Goal: Find specific page/section: Find specific page/section

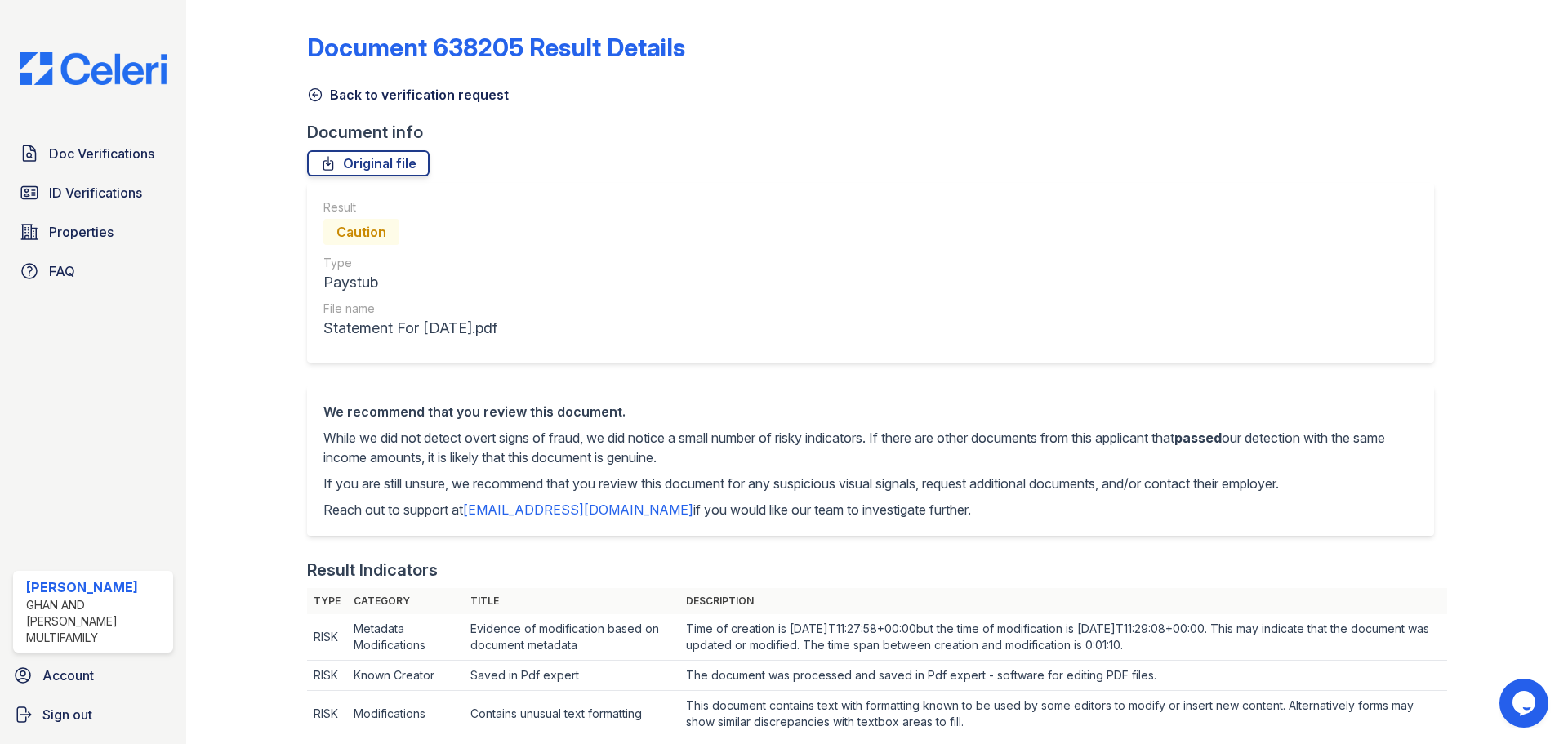
scroll to position [52, 0]
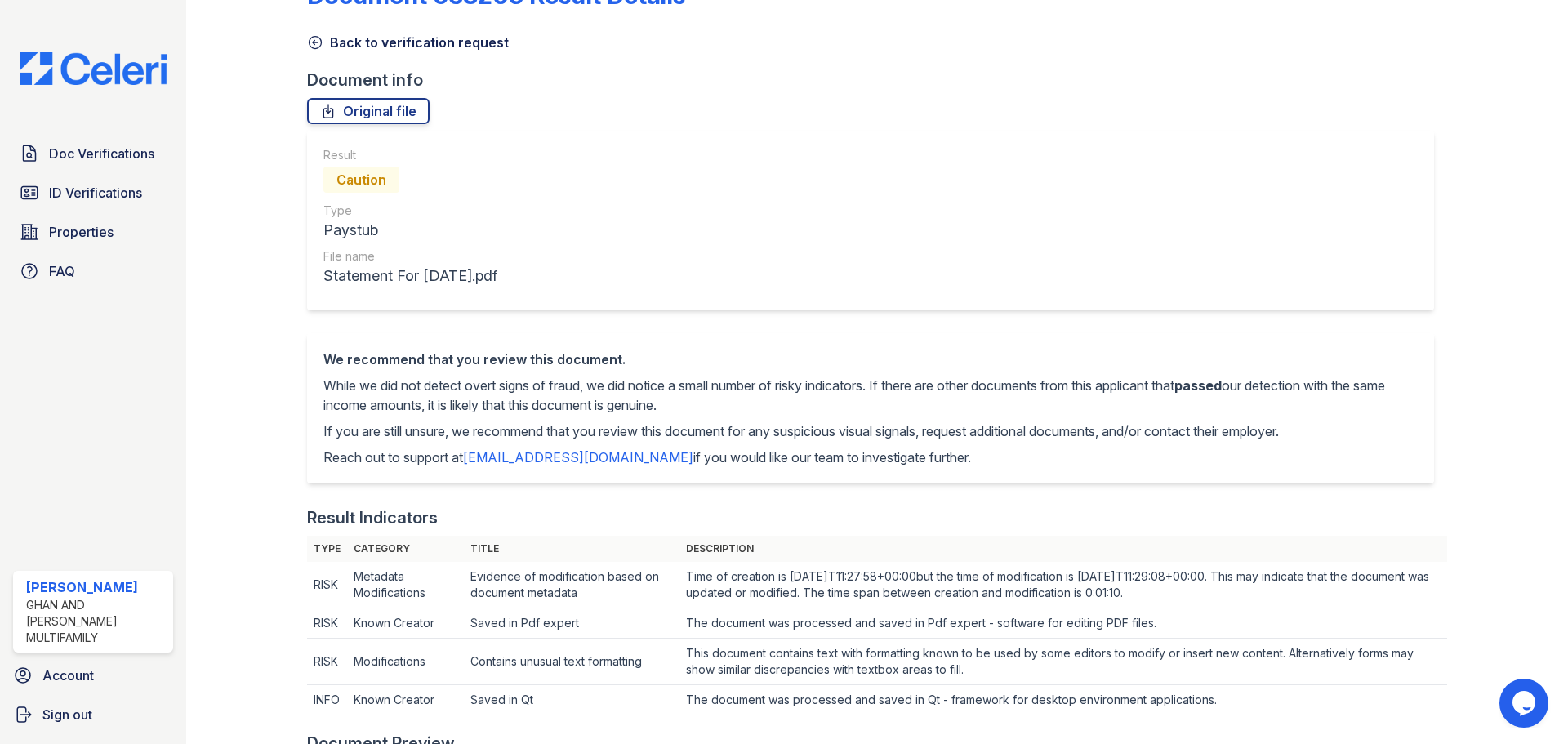
click at [82, 158] on span "Doc Verifications" at bounding box center [101, 154] width 105 height 20
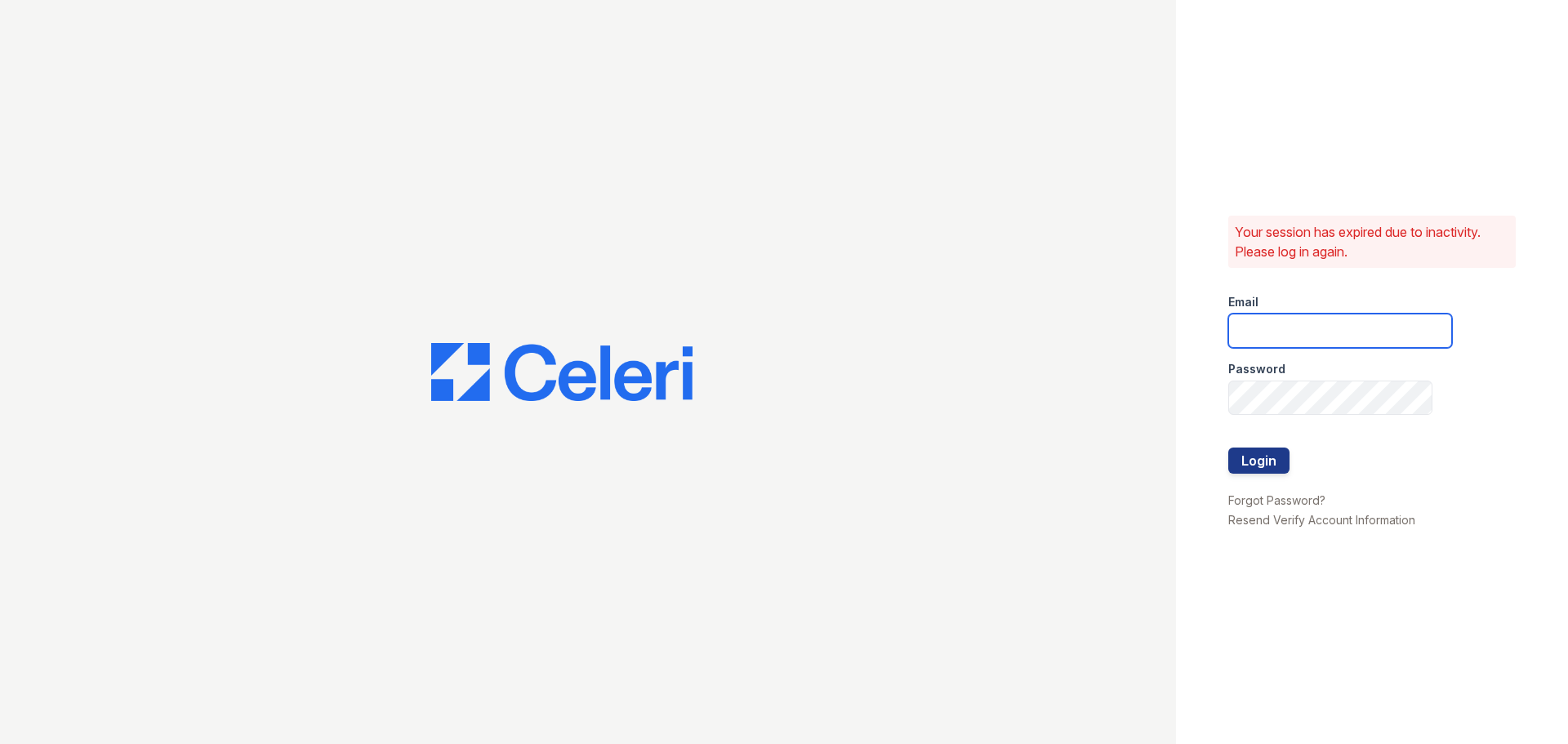
type input "[EMAIL_ADDRESS][DOMAIN_NAME]"
click at [1258, 457] on button "Login" at bounding box center [1259, 461] width 62 height 27
